Goal: Communication & Community: Answer question/provide support

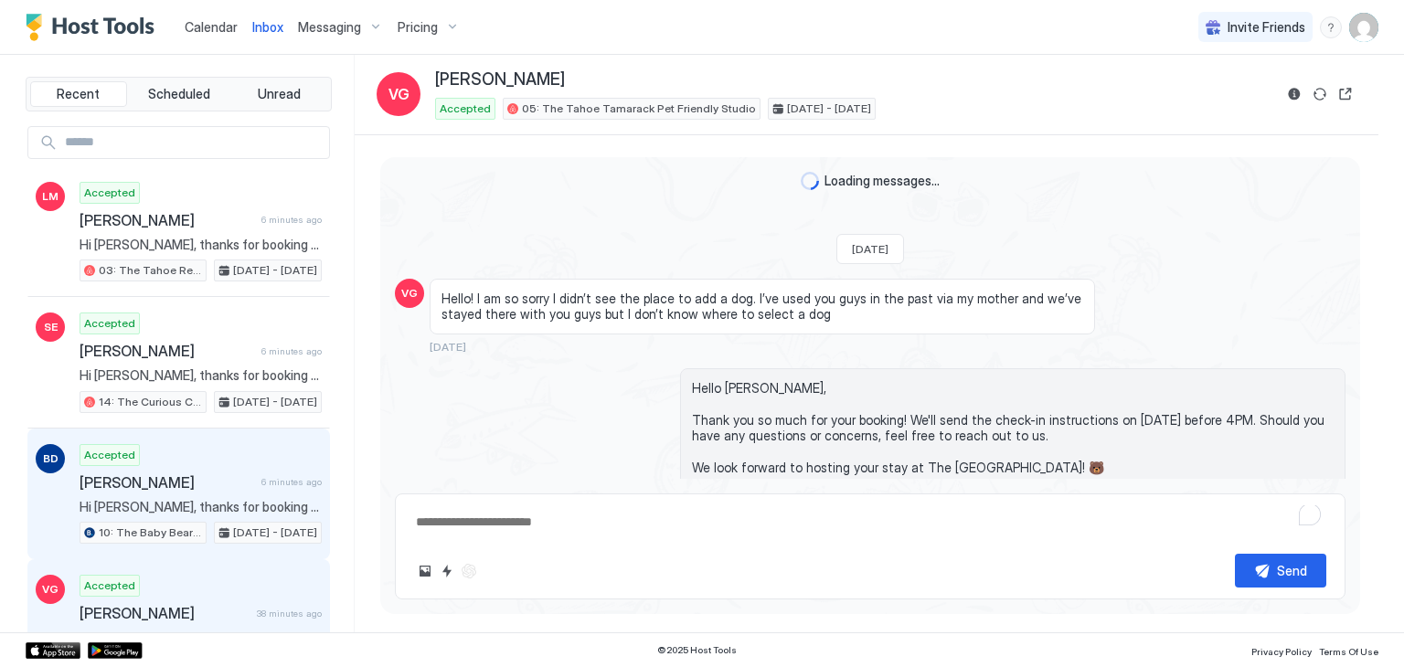
scroll to position [1952, 0]
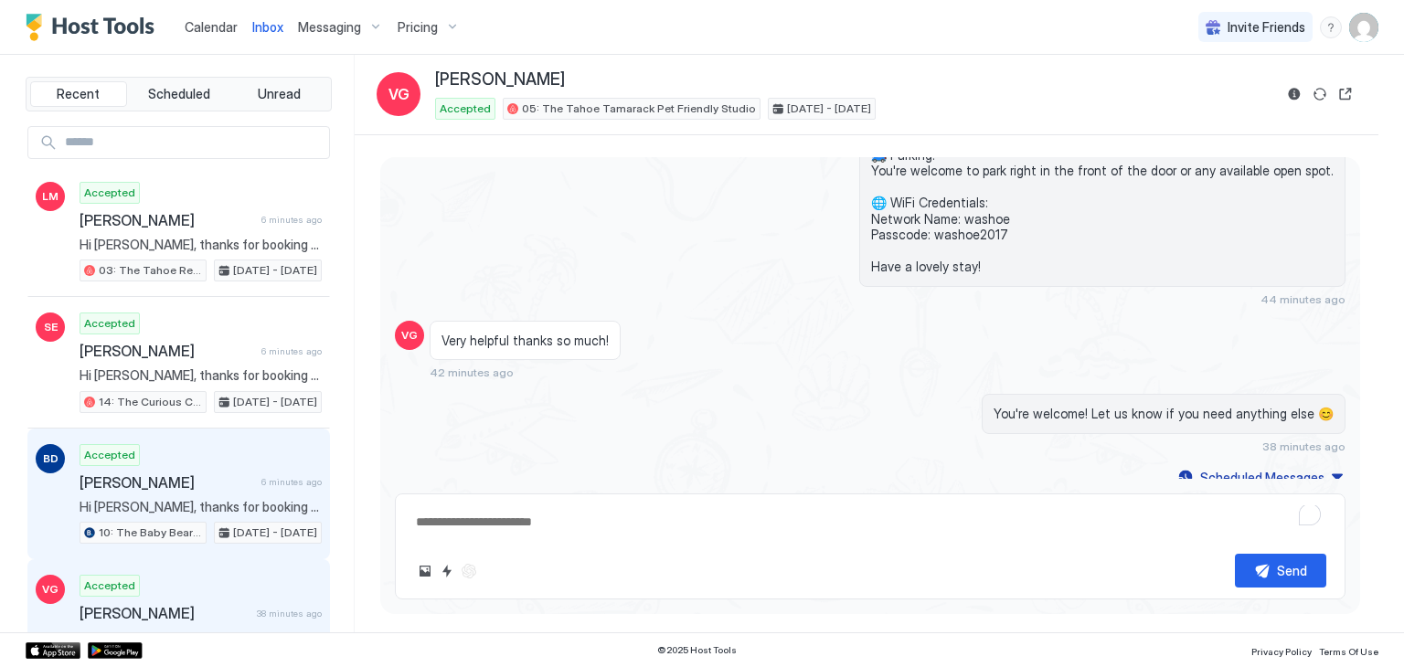
click at [239, 435] on div "BD Accepted [PERSON_NAME] 6 minutes ago Hi [PERSON_NAME], thanks for booking yo…" at bounding box center [178, 495] width 303 height 132
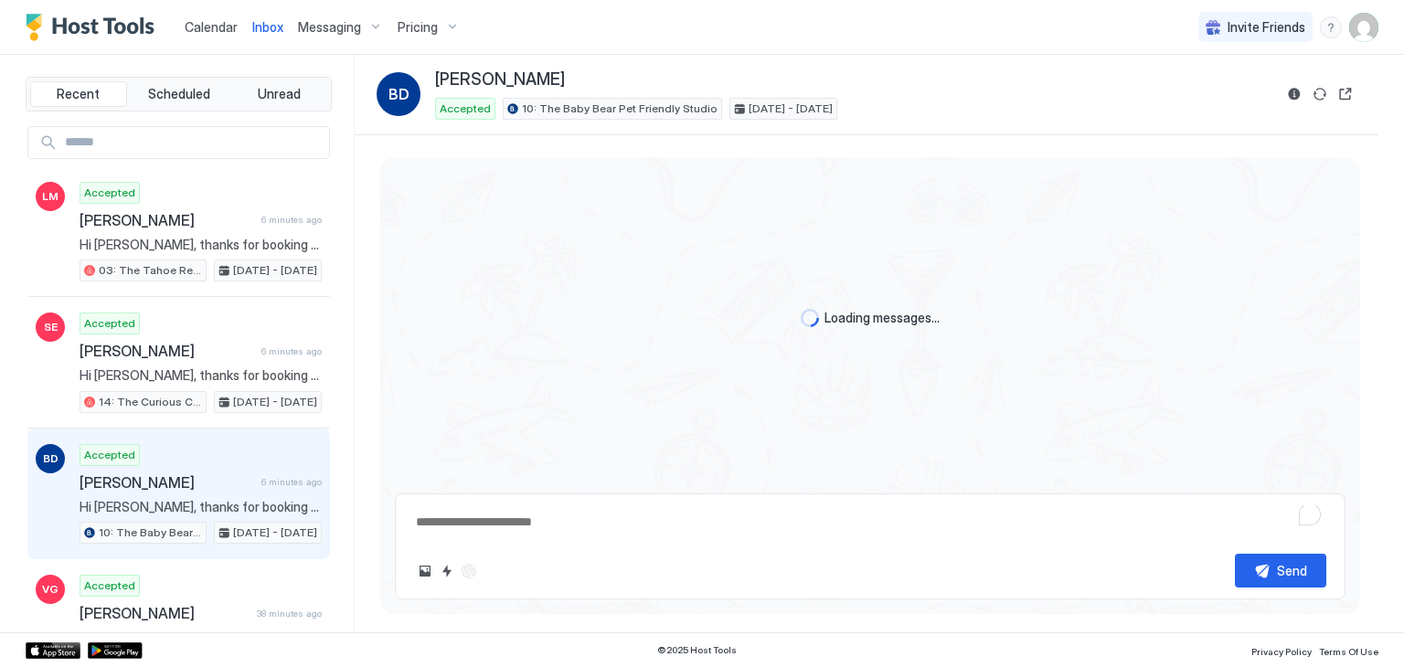
type textarea "*"
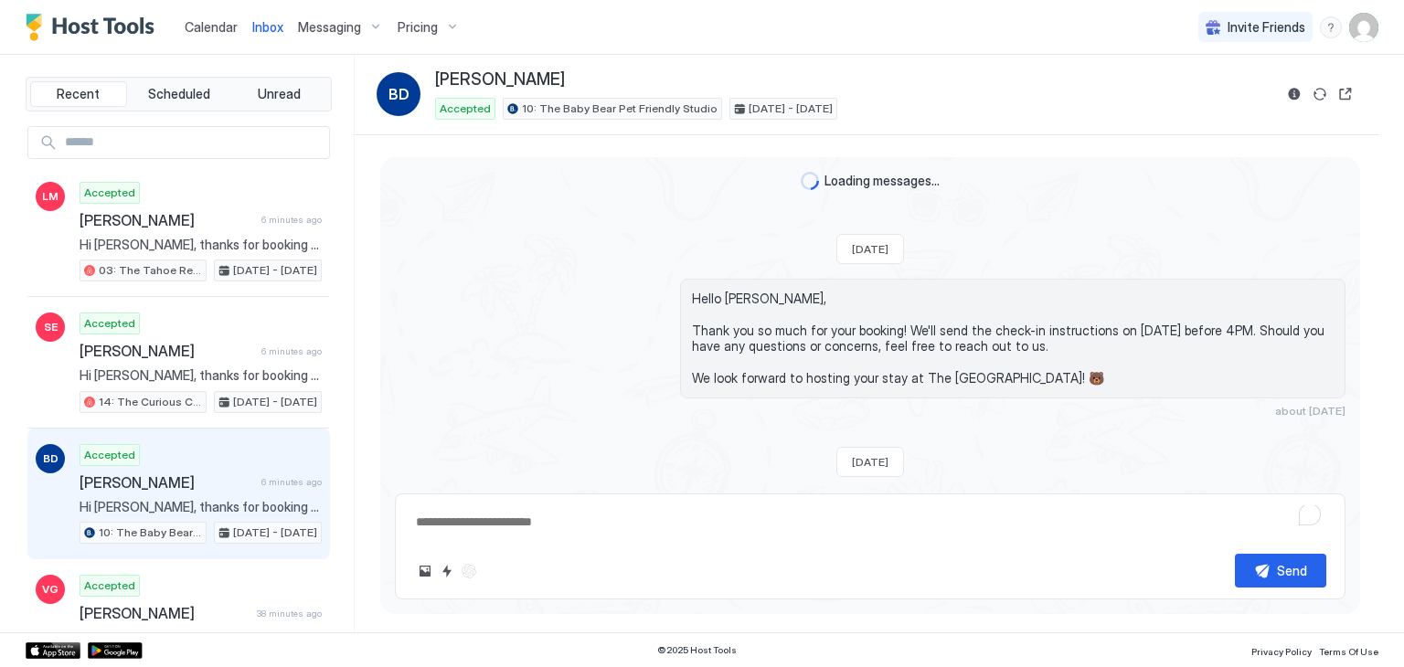
scroll to position [372, 0]
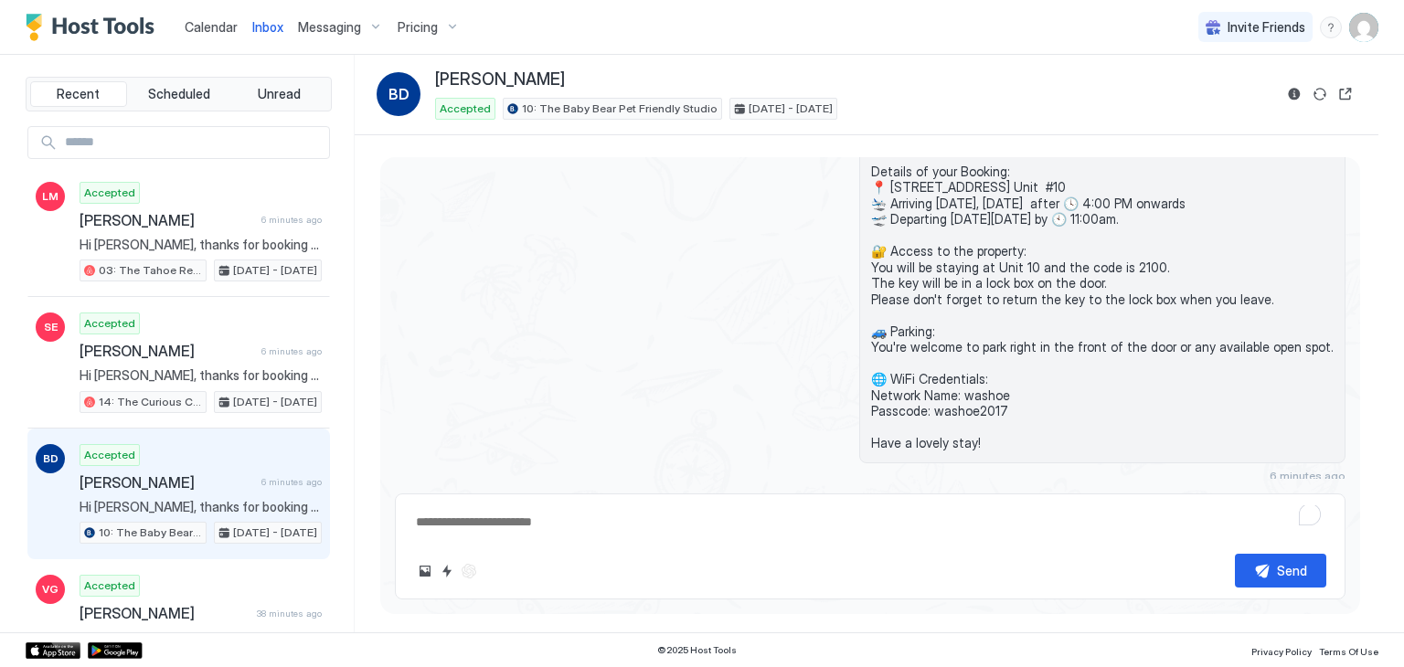
click at [240, 468] on div "Accepted [PERSON_NAME] 6 minutes ago Hi [PERSON_NAME], thanks for booking your …" at bounding box center [201, 494] width 242 height 101
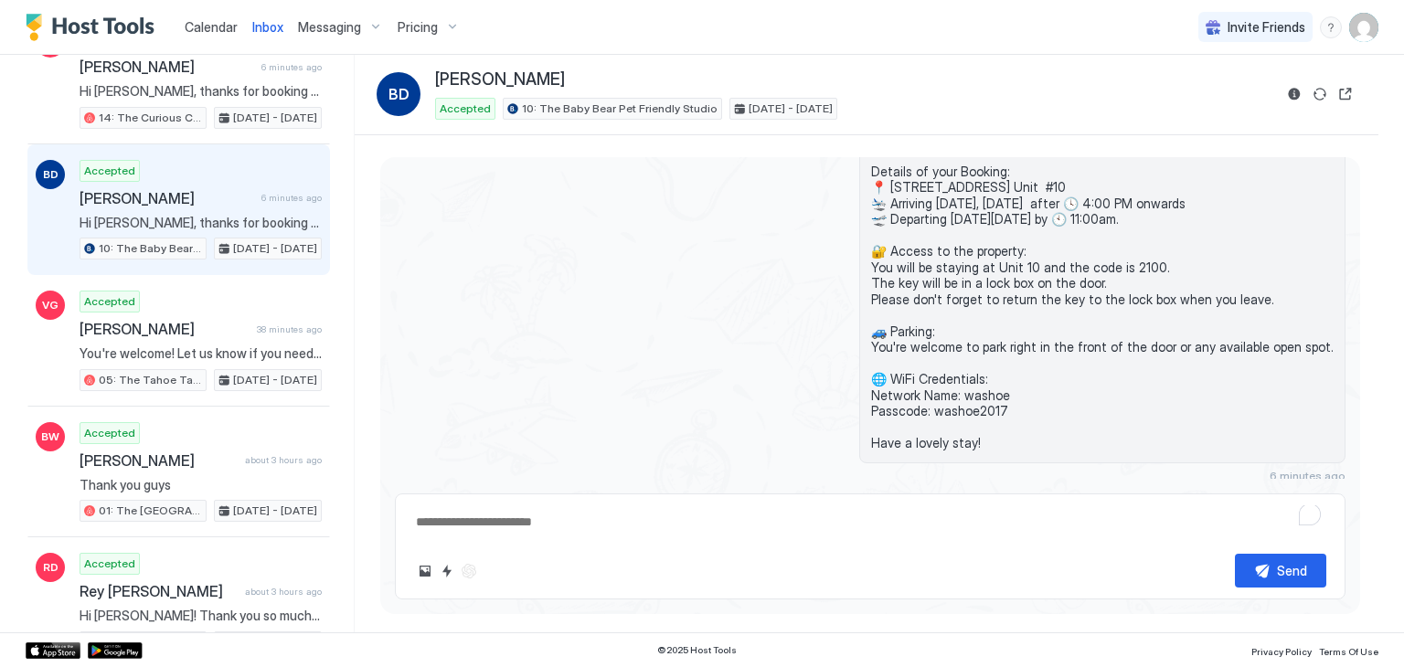
scroll to position [0, 0]
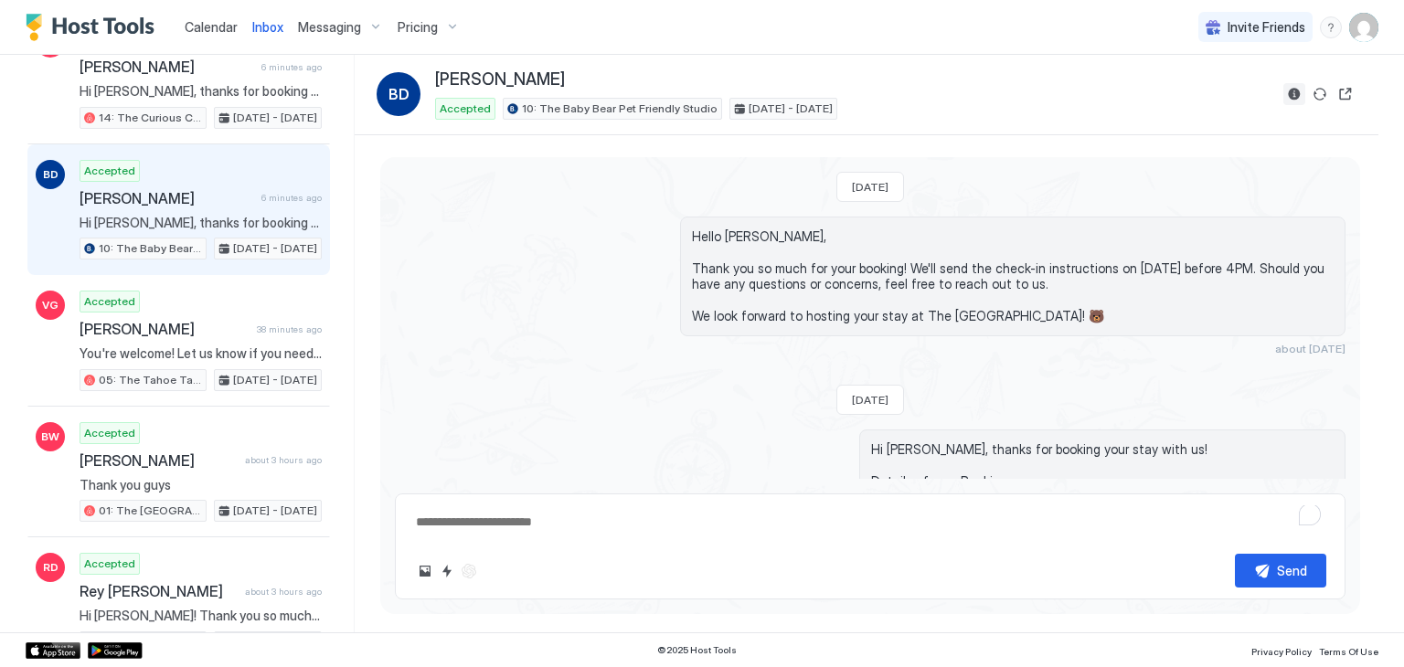
click at [1289, 90] on button "Reservation information" at bounding box center [1294, 94] width 22 height 22
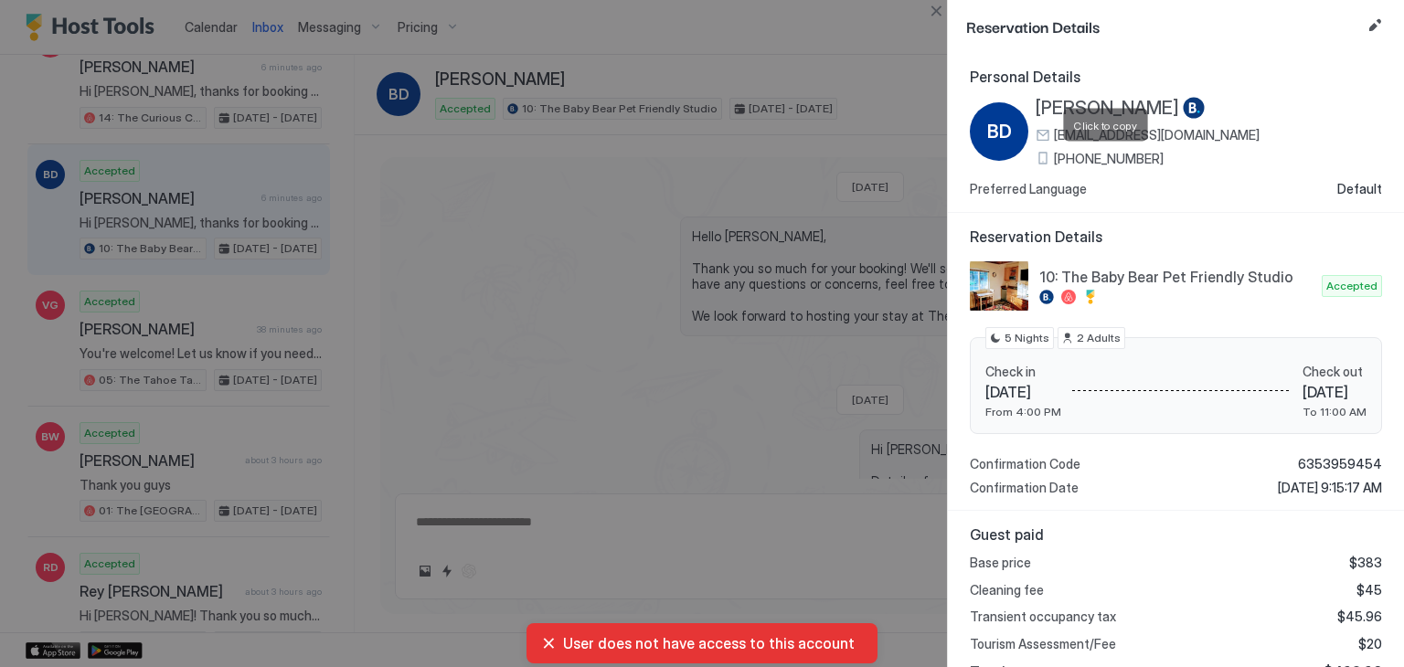
click at [1088, 155] on span "[PHONE_NUMBER]" at bounding box center [1109, 159] width 110 height 16
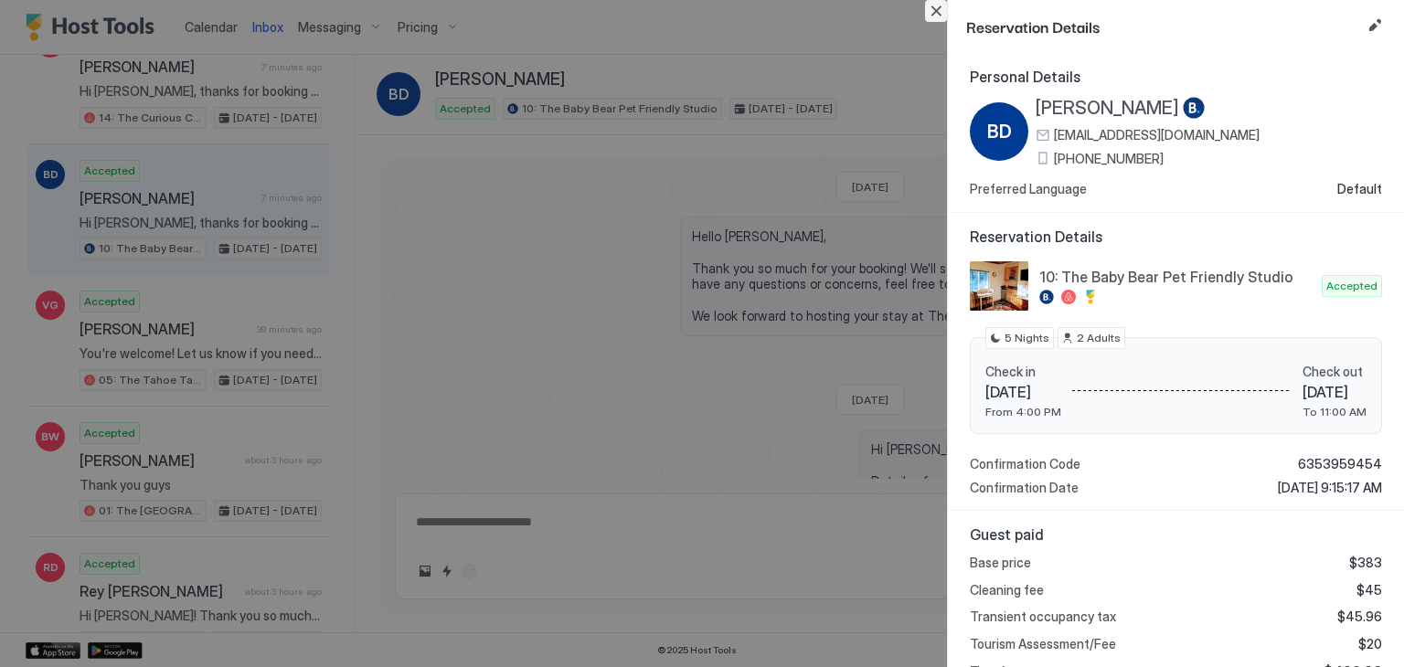
click at [932, 15] on button "Close" at bounding box center [936, 11] width 22 height 22
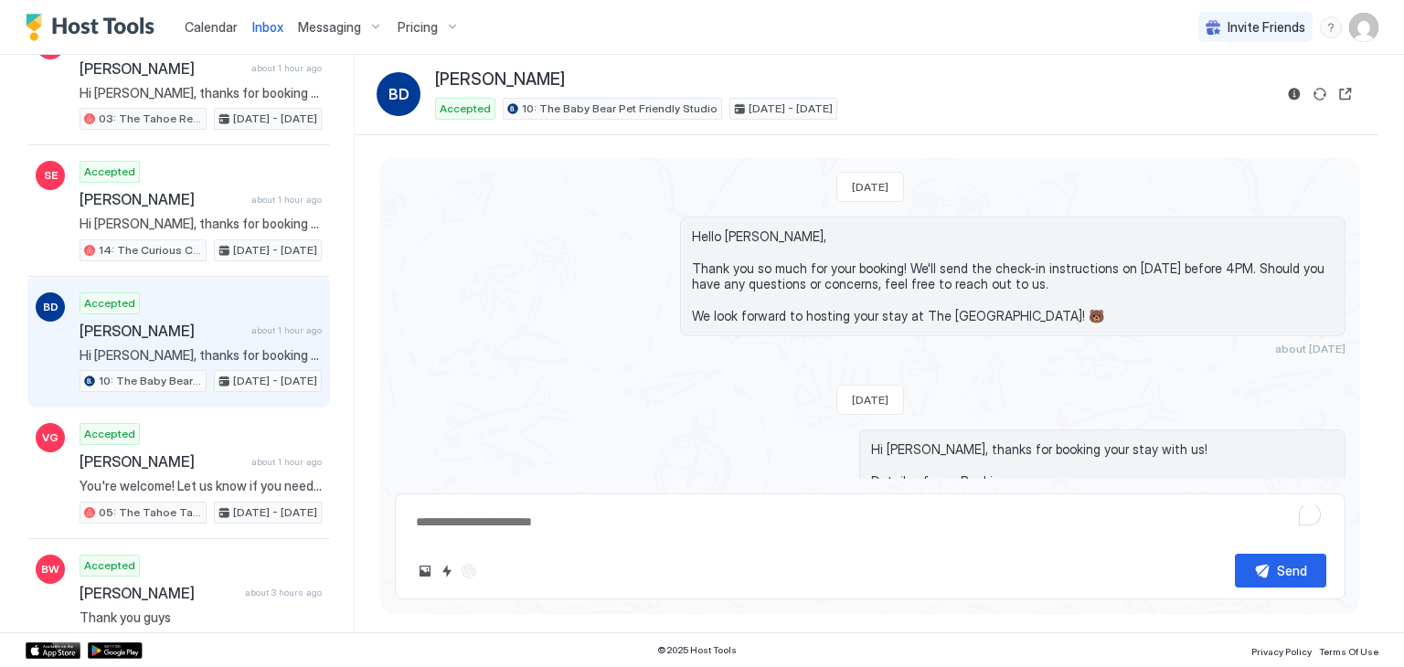
scroll to position [161, 0]
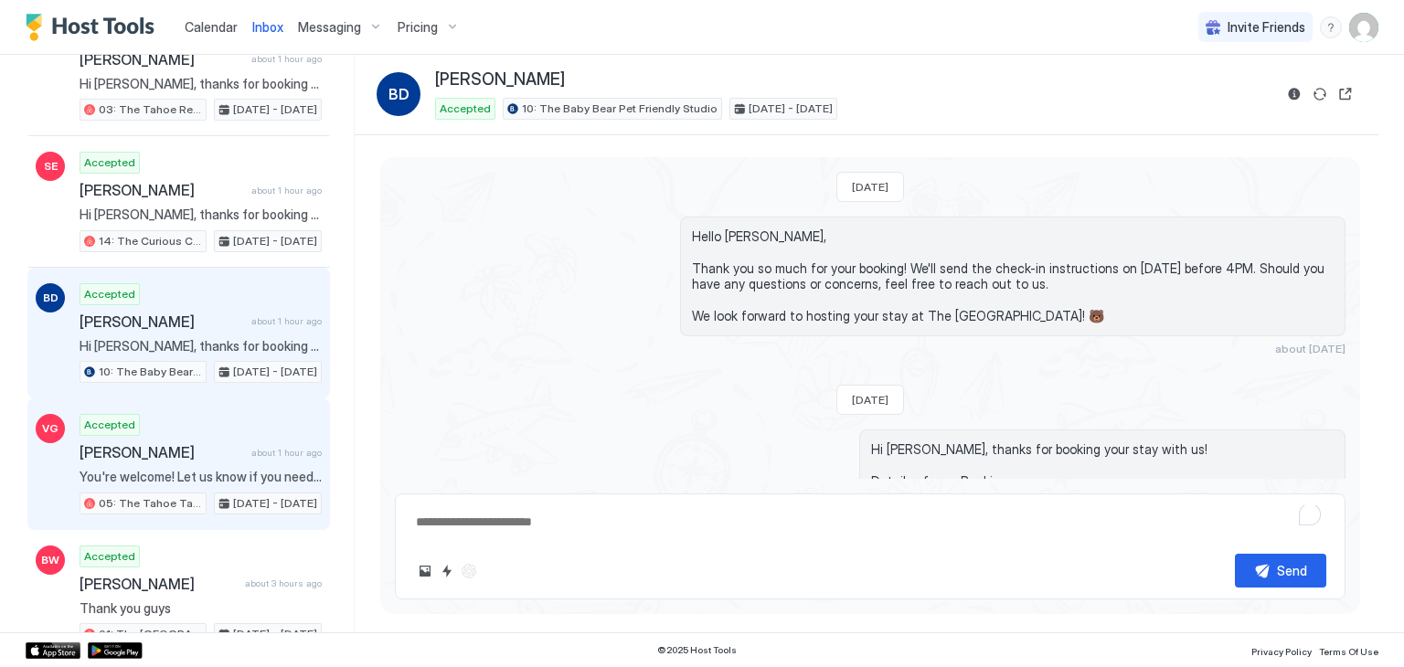
click at [186, 459] on div "Accepted [PERSON_NAME] about 1 hour ago You're welcome! Let us know if you need…" at bounding box center [201, 464] width 242 height 101
